Goal: Task Accomplishment & Management: Use online tool/utility

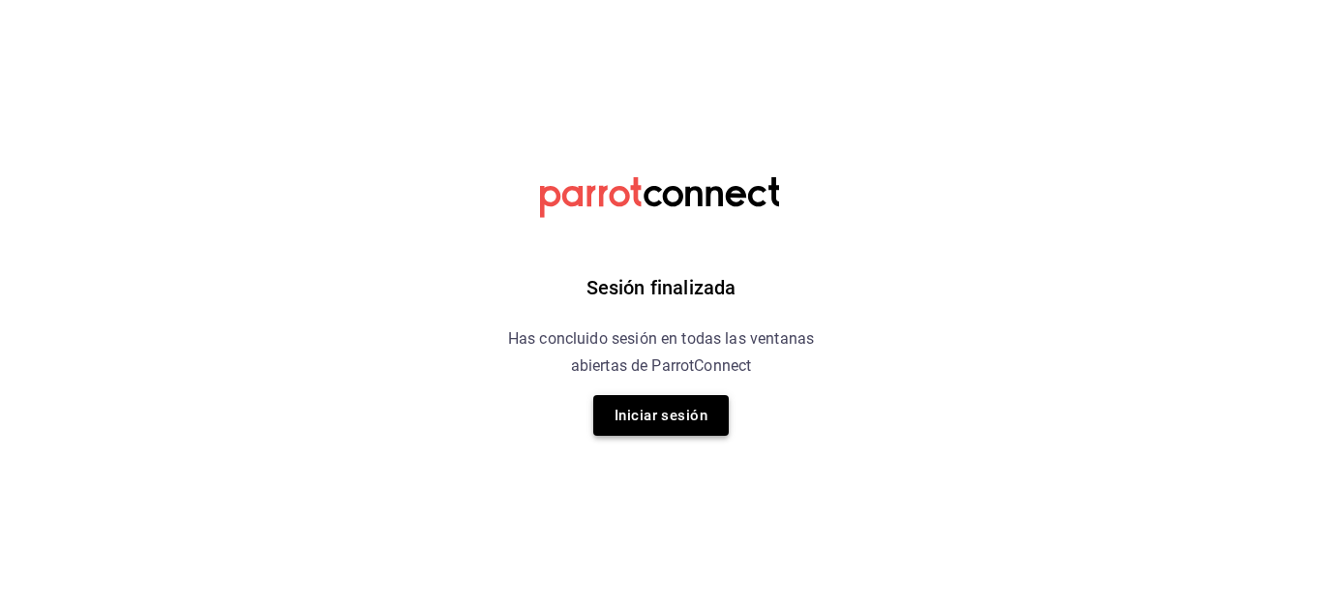
click at [647, 406] on button "Iniciar sesión" at bounding box center [660, 415] width 135 height 41
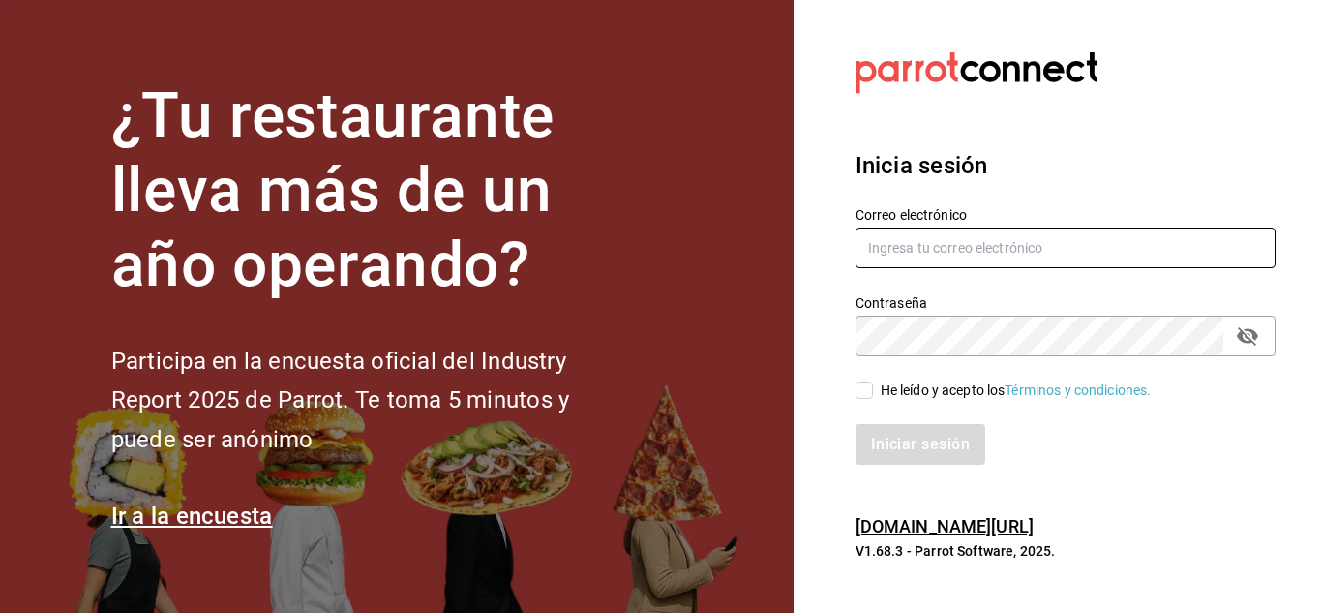
type input "[PERSON_NAME][EMAIL_ADDRESS][DOMAIN_NAME]"
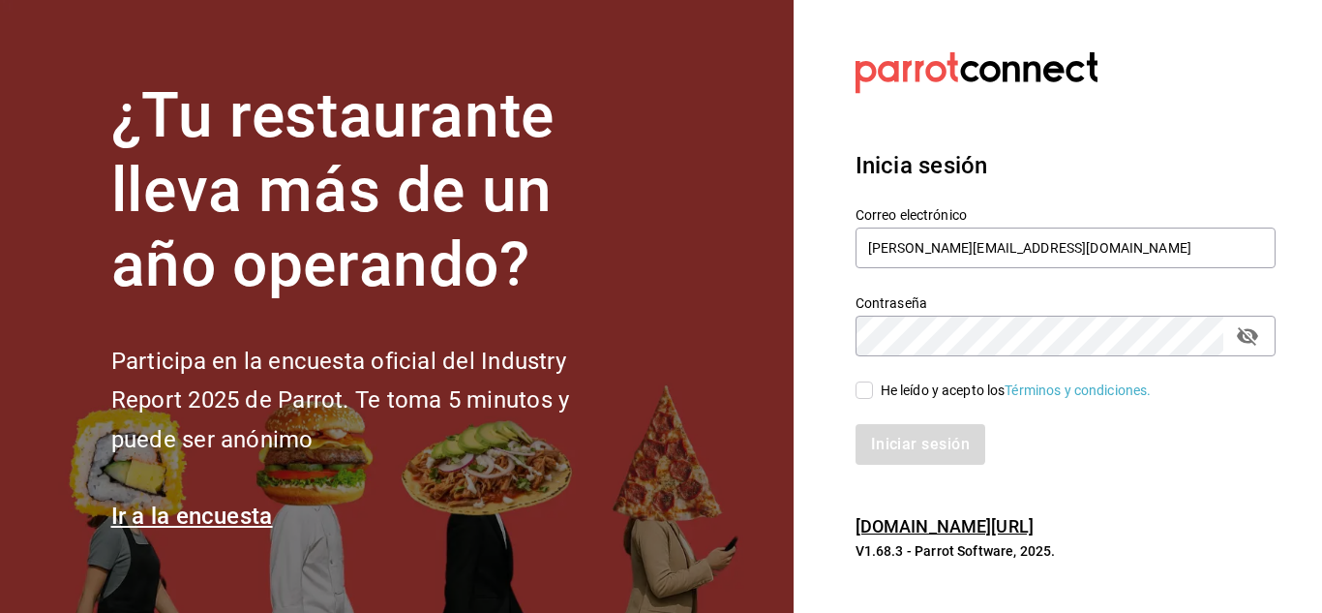
click at [882, 380] on div "He leído y acepto los Términos y condiciones." at bounding box center [1016, 390] width 271 height 20
click at [873, 381] on input "He leído y acepto los Términos y condiciones." at bounding box center [864, 389] width 17 height 17
checkbox input "true"
click at [907, 453] on button "Iniciar sesión" at bounding box center [922, 444] width 132 height 41
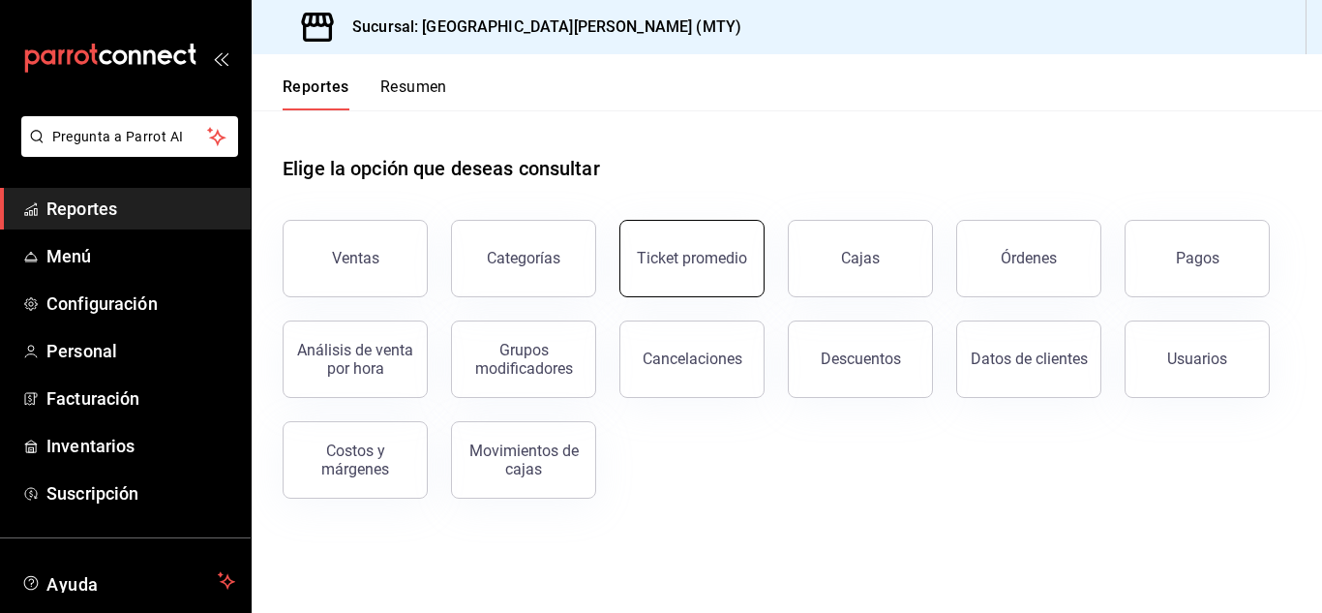
click at [701, 245] on button "Ticket promedio" at bounding box center [691, 258] width 145 height 77
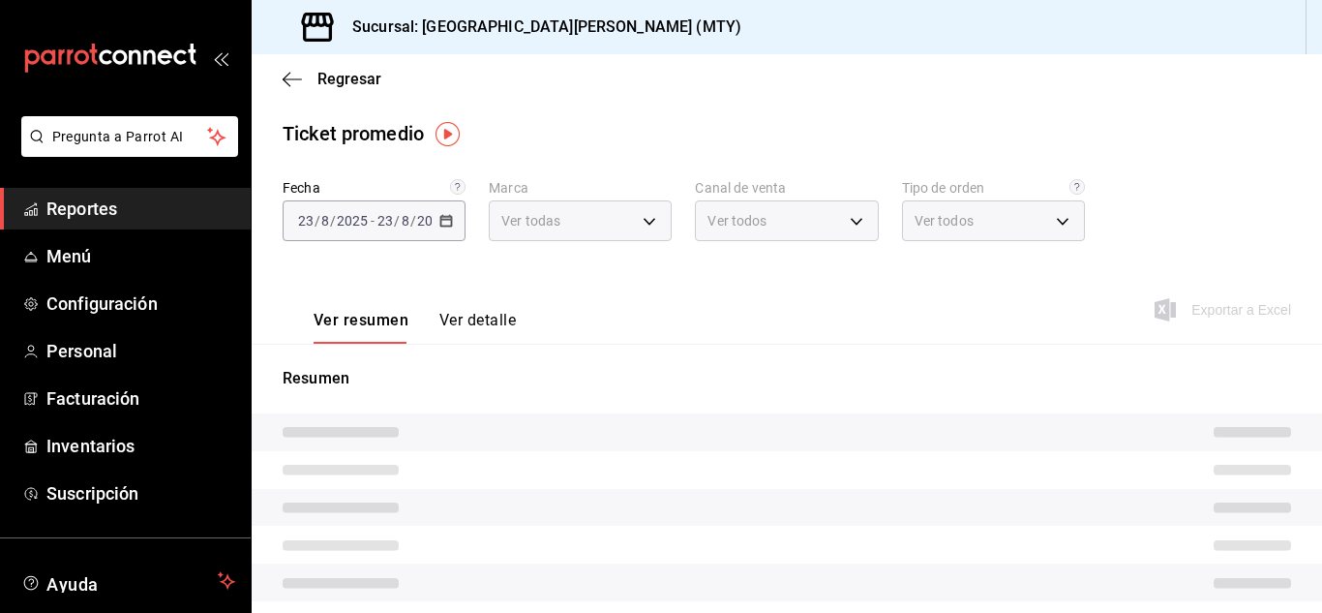
type input "993182a7-2c84-4ec8-9ef4-4438dae30c02"
type input "PARROT,UBER_EATS,RAPPI,DIDI_FOOD,ONLINE"
type input "96359a79-f33f-45b3-934b-2867b65d345c,c6fcd88e-9977-4e7e-951e-e2b9f3ed99d5,482ce…"
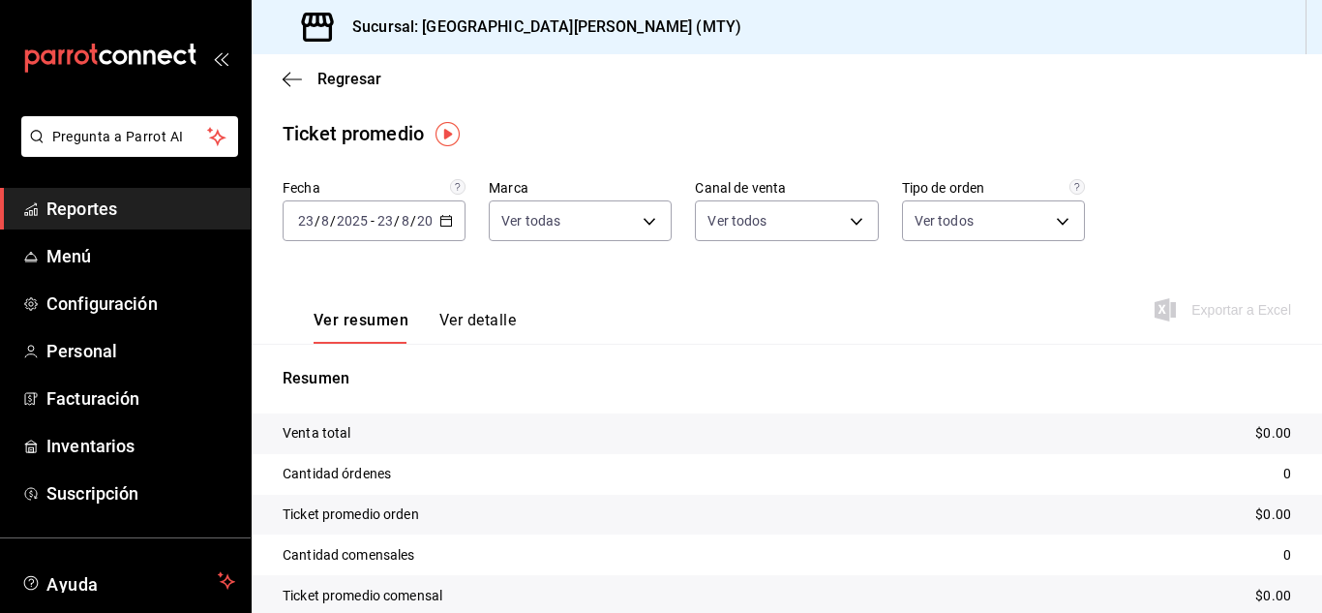
click at [442, 228] on div "2025-08-23 23 / 8 / 2025 - 2025-08-23 23 / 8 / 2025" at bounding box center [374, 220] width 183 height 41
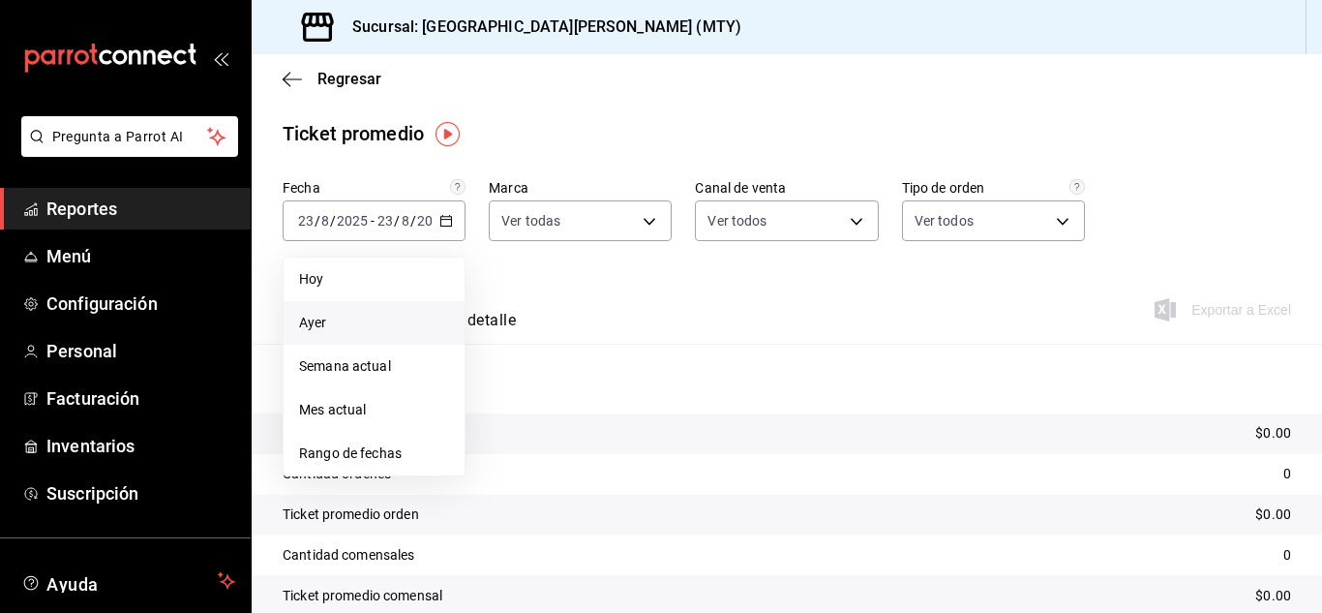
click at [371, 323] on span "Ayer" at bounding box center [374, 323] width 150 height 20
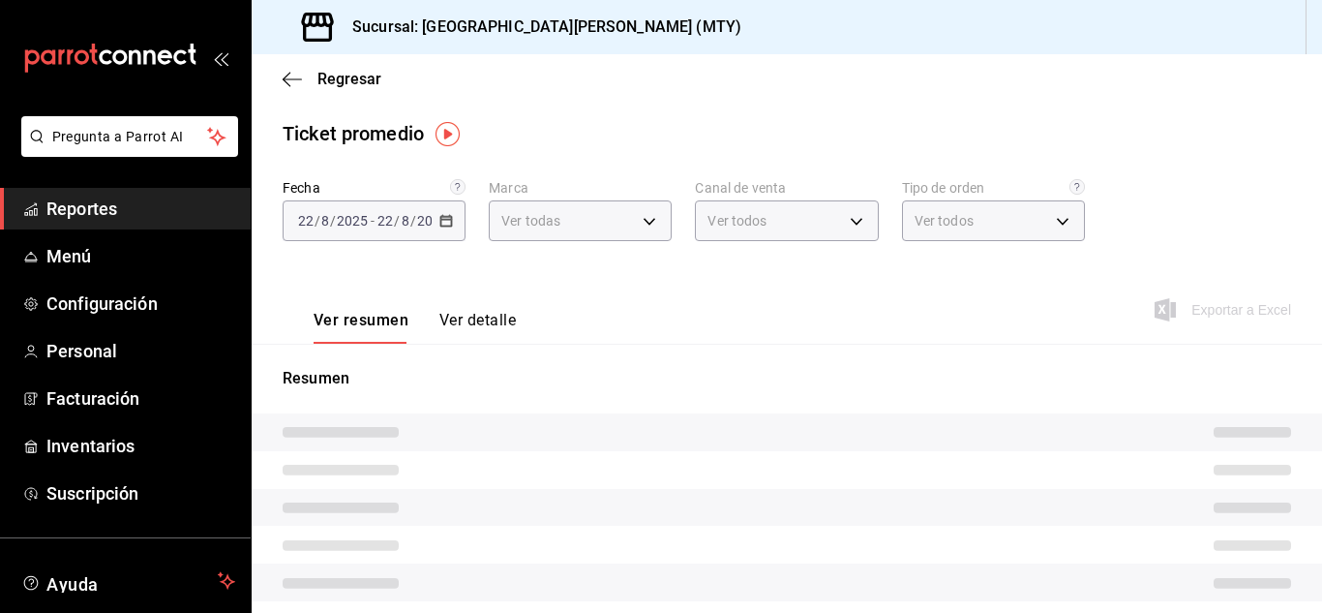
click at [518, 309] on div "Ver resumen Ver detalle Exportar a Excel" at bounding box center [787, 303] width 1070 height 79
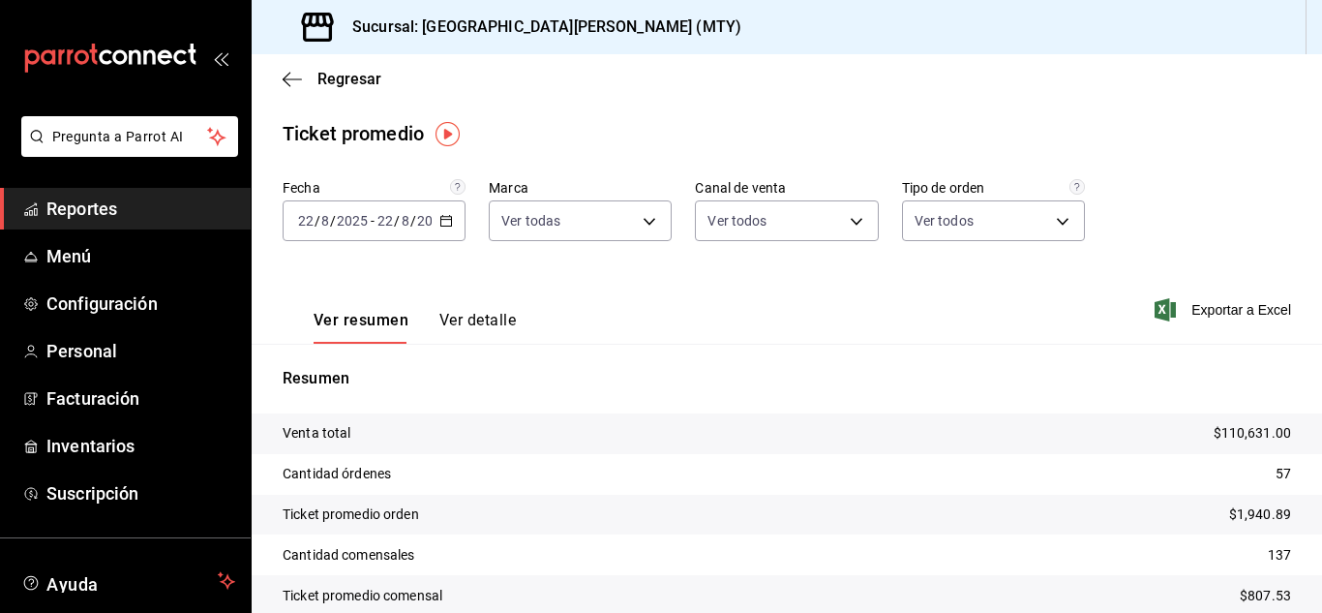
drag, startPoint x: 511, startPoint y: 322, endPoint x: 505, endPoint y: 335, distance: 13.9
click at [510, 322] on button "Ver detalle" at bounding box center [477, 327] width 76 height 33
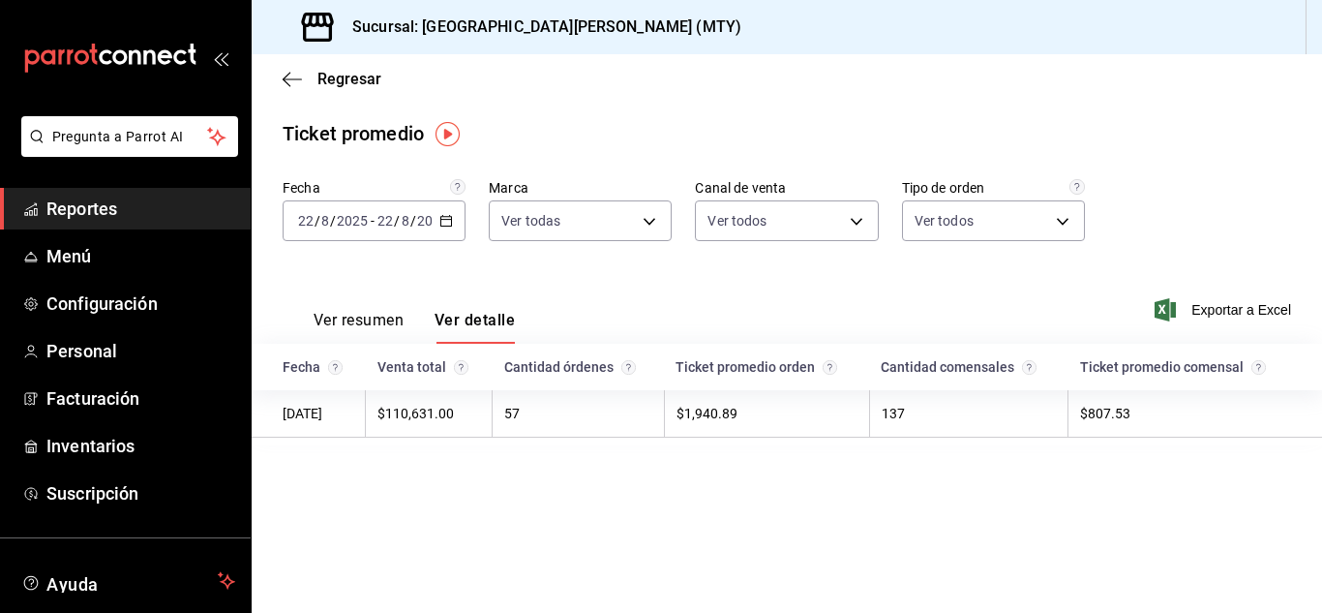
click at [666, 298] on div "Ver resumen Ver detalle Exportar a Excel" at bounding box center [787, 303] width 1070 height 79
click at [441, 213] on div "2025-08-22 22 / 8 / 2025 - 2025-08-22 22 / 8 / 2025" at bounding box center [374, 220] width 183 height 41
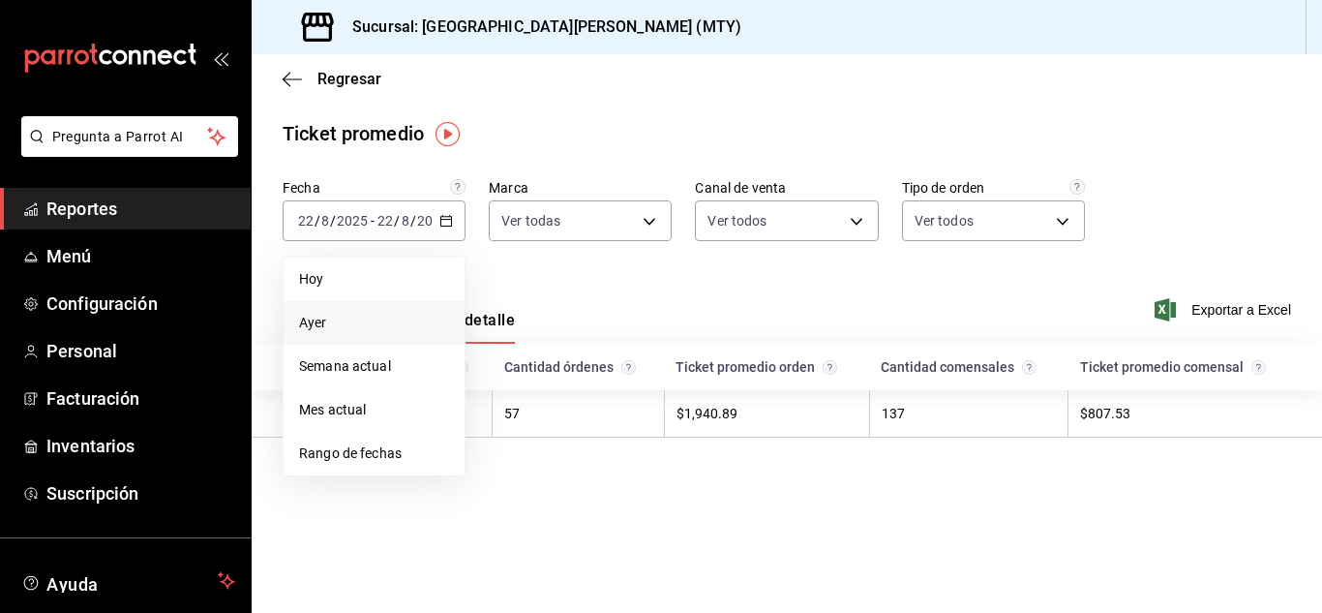
click at [330, 319] on span "Ayer" at bounding box center [374, 323] width 150 height 20
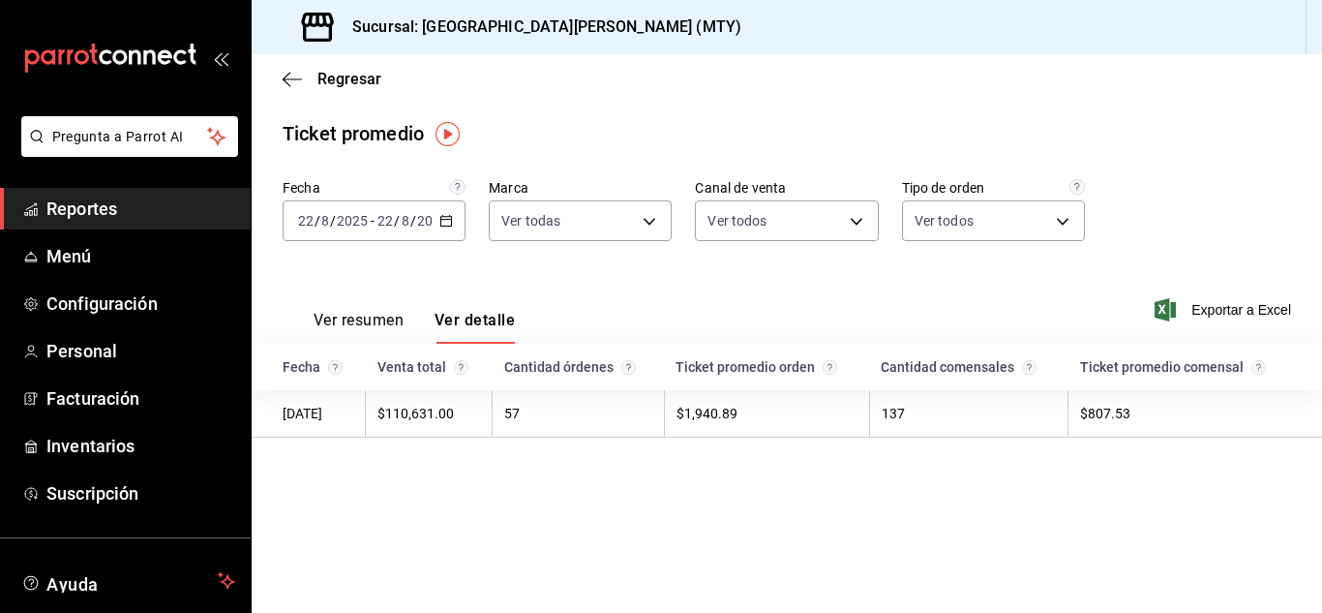
click at [928, 426] on td "137" at bounding box center [968, 413] width 198 height 47
